Goal: Transaction & Acquisition: Purchase product/service

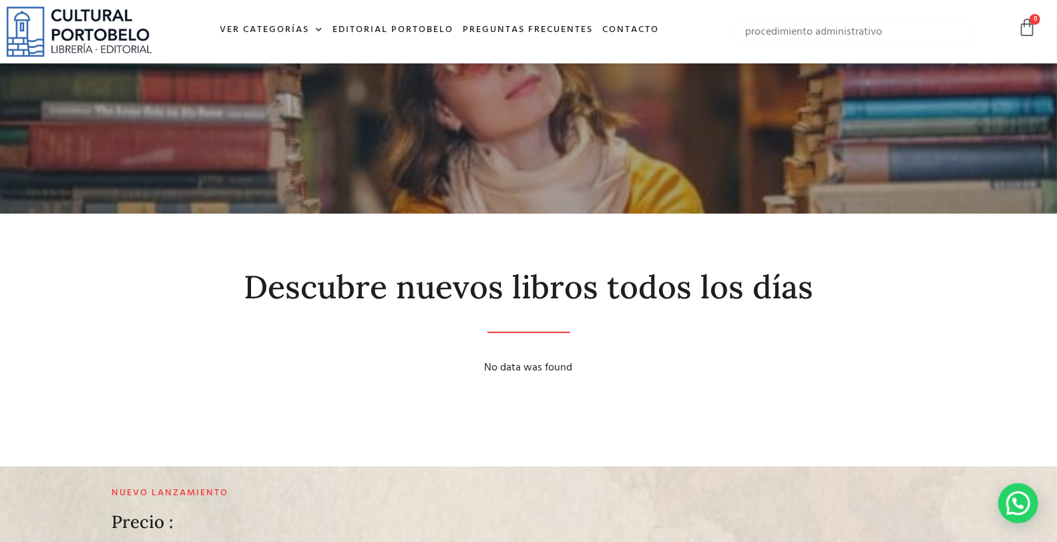
type input "procedimiento administrativo"
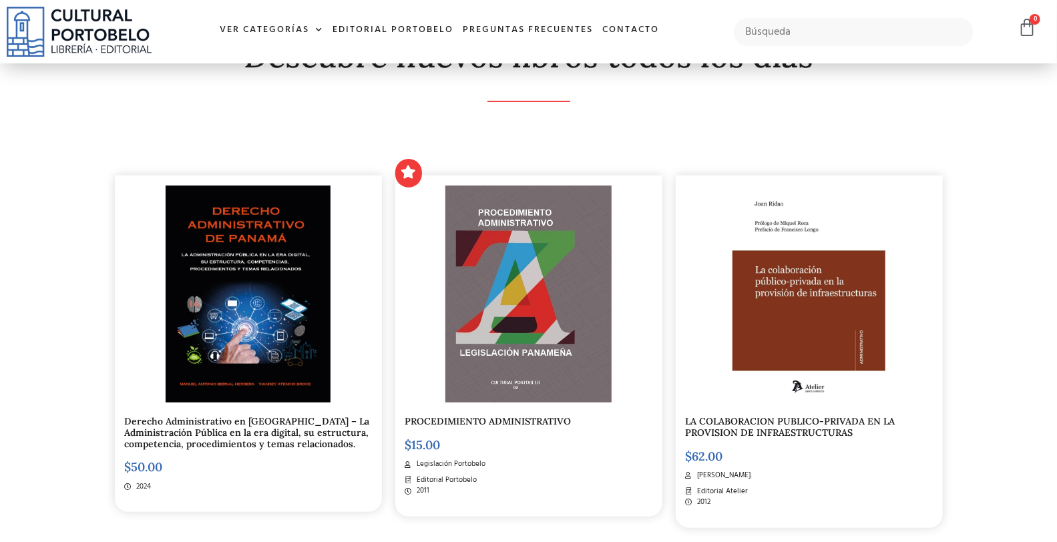
scroll to position [247, 0]
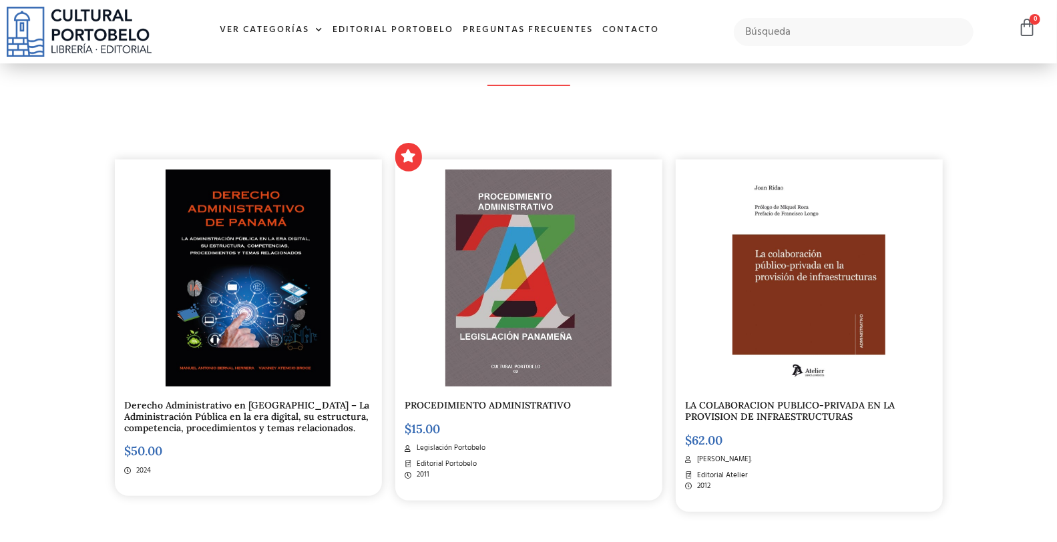
click at [553, 351] on img at bounding box center [528, 278] width 166 height 217
